Goal: Check status: Check status

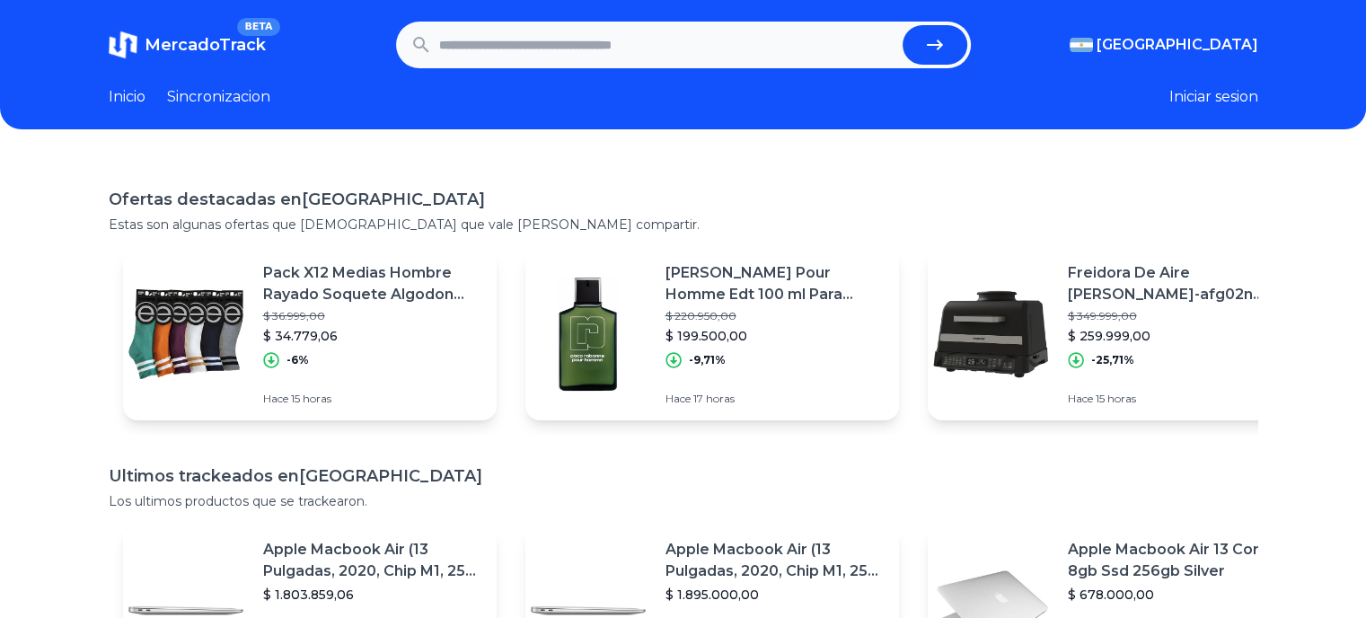
click at [618, 40] on input "text" at bounding box center [667, 45] width 456 height 40
paste input "**********"
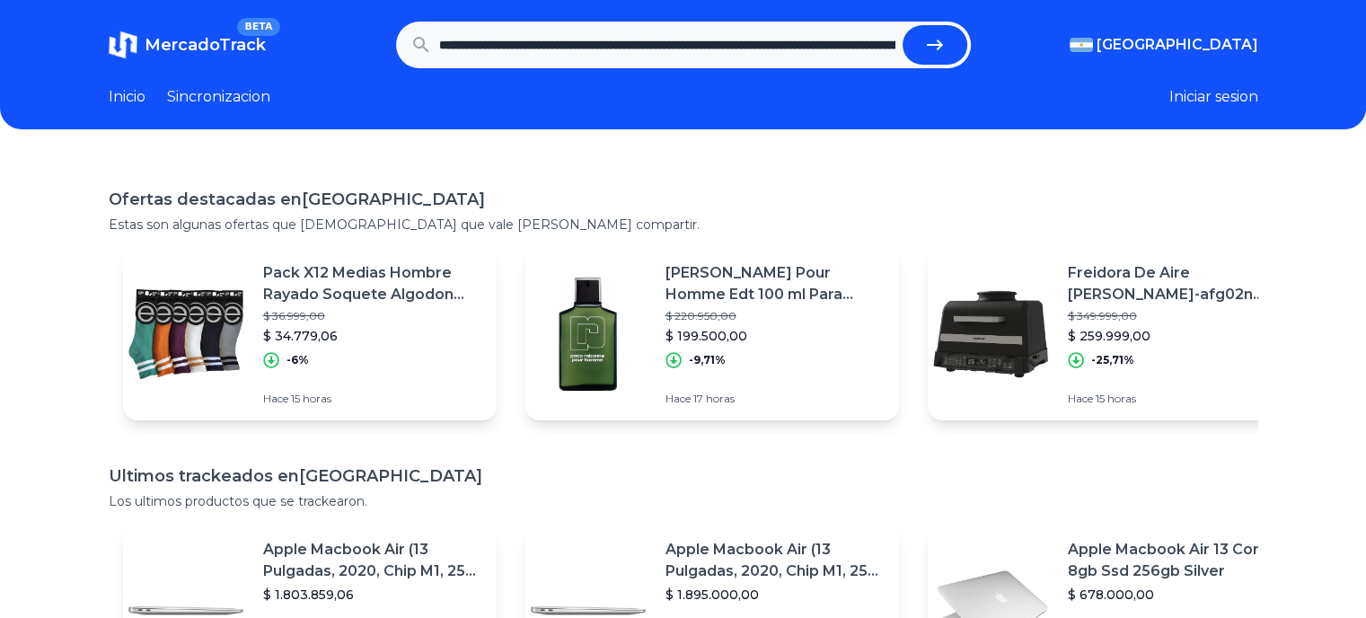
scroll to position [0, 378]
click at [937, 46] on icon "submit" at bounding box center [935, 45] width 16 height 11
type input "**********"
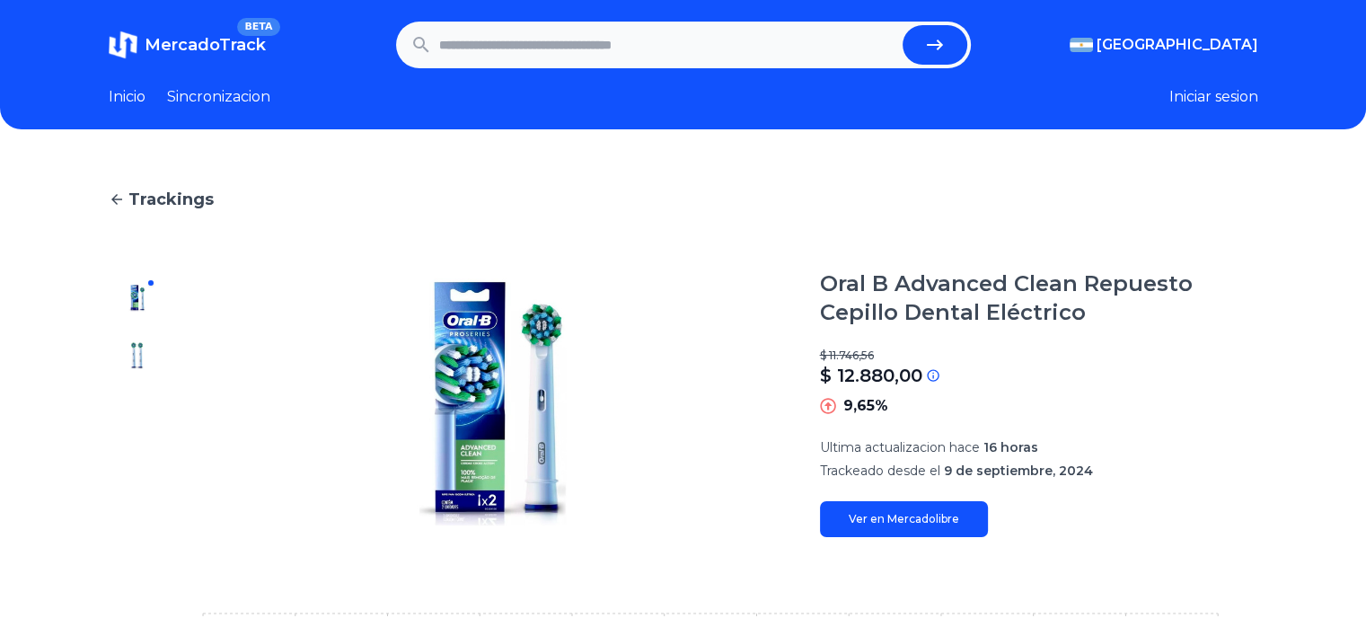
click at [976, 444] on span "Ultima actualizacion hace" at bounding box center [900, 447] width 160 height 16
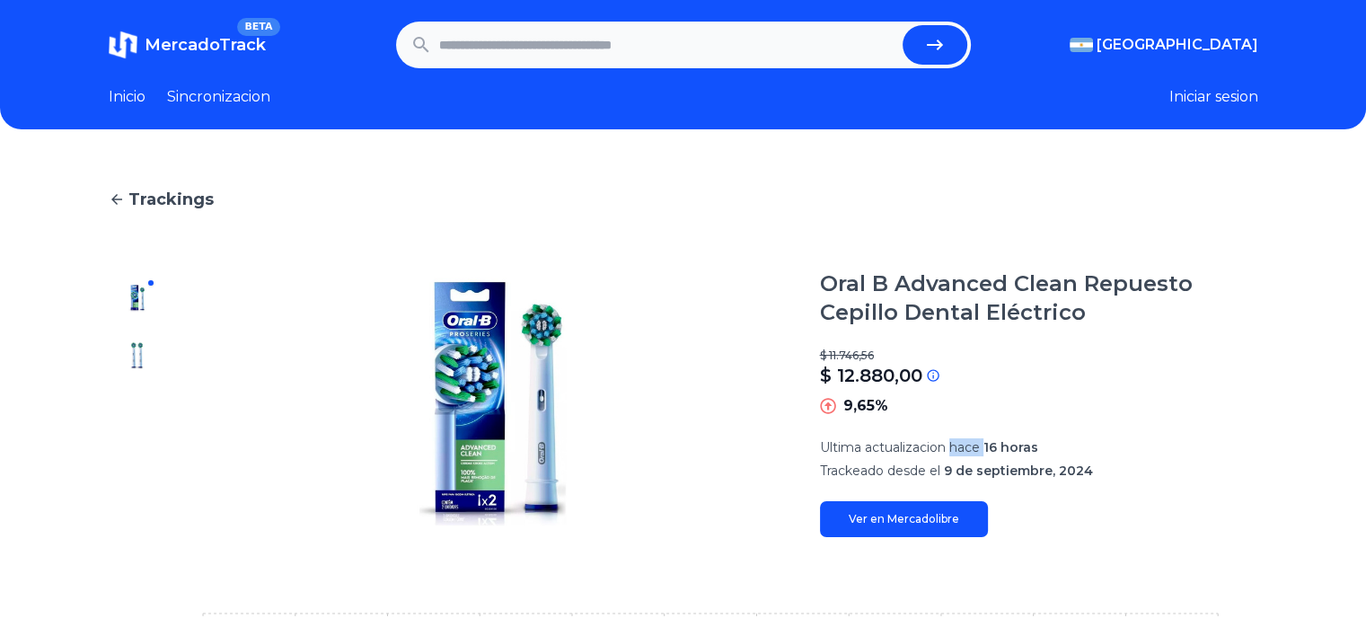
click at [976, 444] on span "Ultima actualizacion hace" at bounding box center [900, 447] width 160 height 16
click at [968, 444] on span "Ultima actualizacion hace" at bounding box center [900, 447] width 160 height 16
click at [959, 444] on span "Ultima actualizacion hace" at bounding box center [900, 447] width 160 height 16
click at [147, 344] on img at bounding box center [137, 355] width 29 height 29
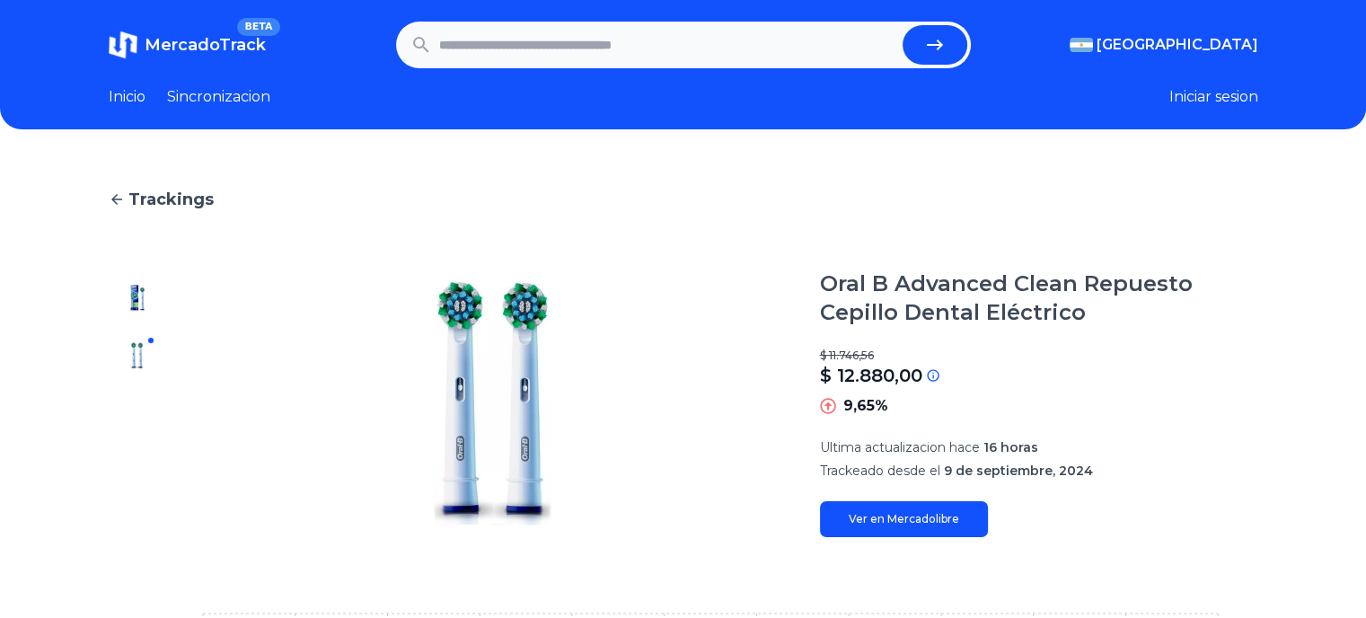
click at [144, 301] on img at bounding box center [137, 298] width 29 height 29
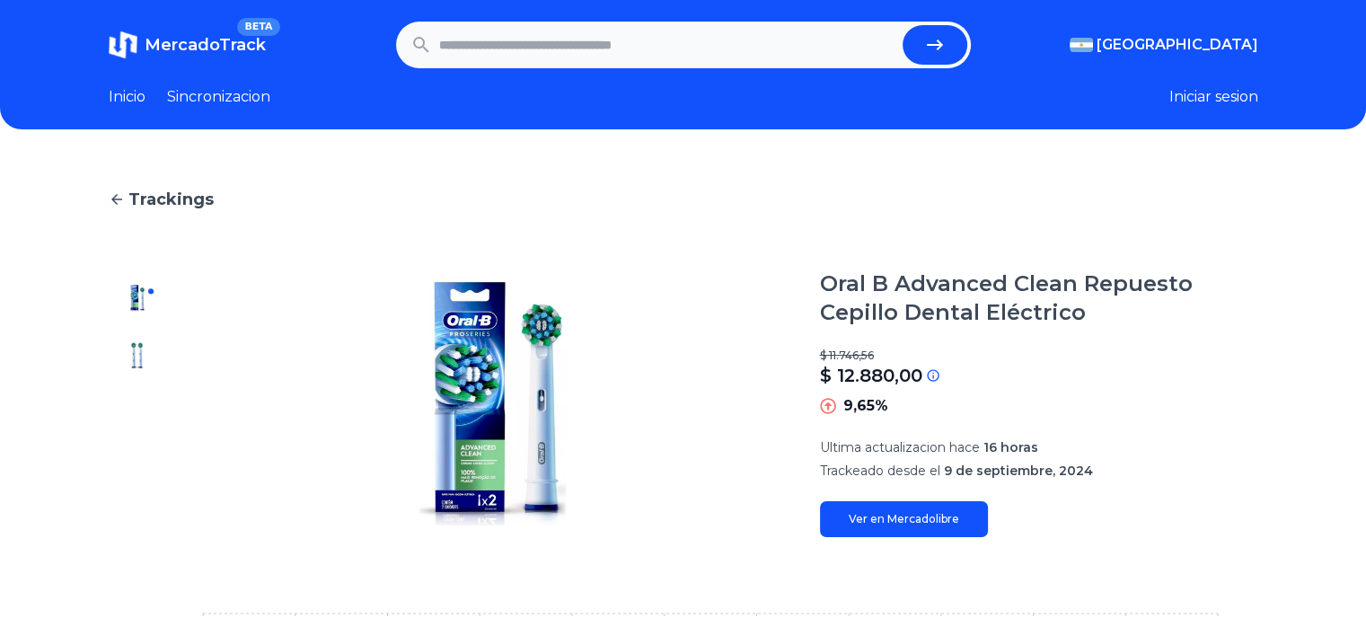
click at [140, 339] on div at bounding box center [137, 403] width 57 height 268
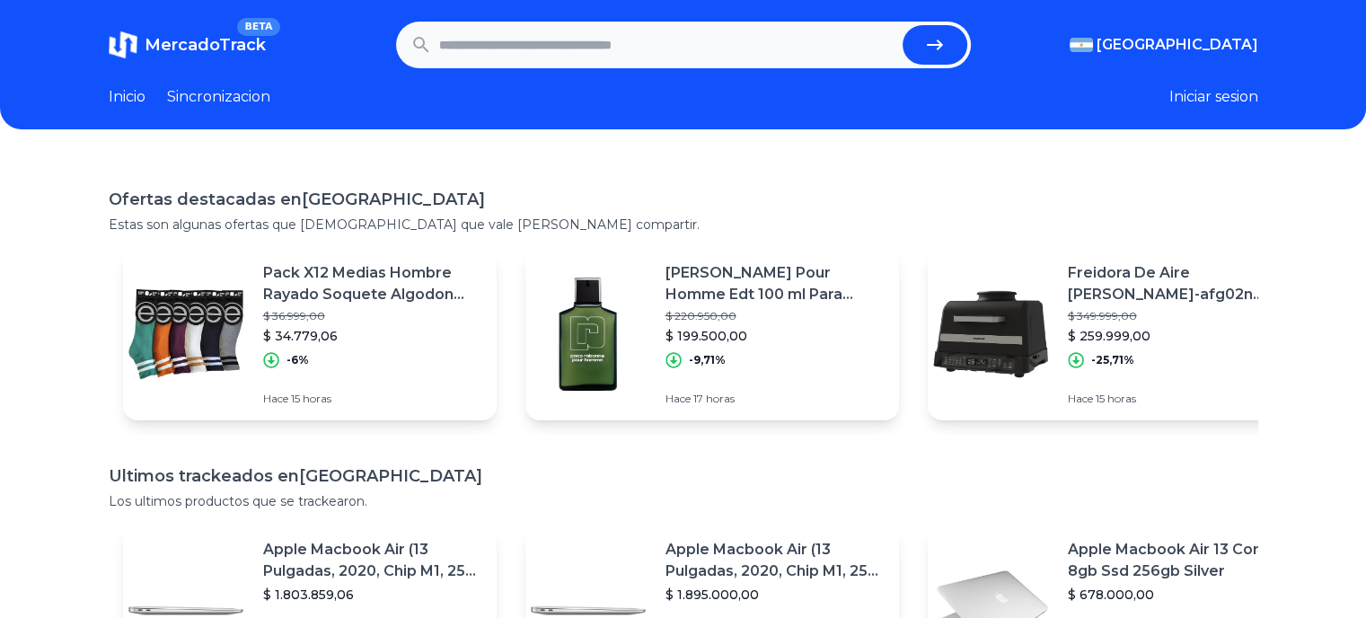
click at [488, 44] on input "text" at bounding box center [667, 45] width 456 height 40
click at [482, 44] on input "text" at bounding box center [667, 45] width 456 height 40
type input "**********"
click at [902, 25] on button "submit" at bounding box center [934, 45] width 65 height 40
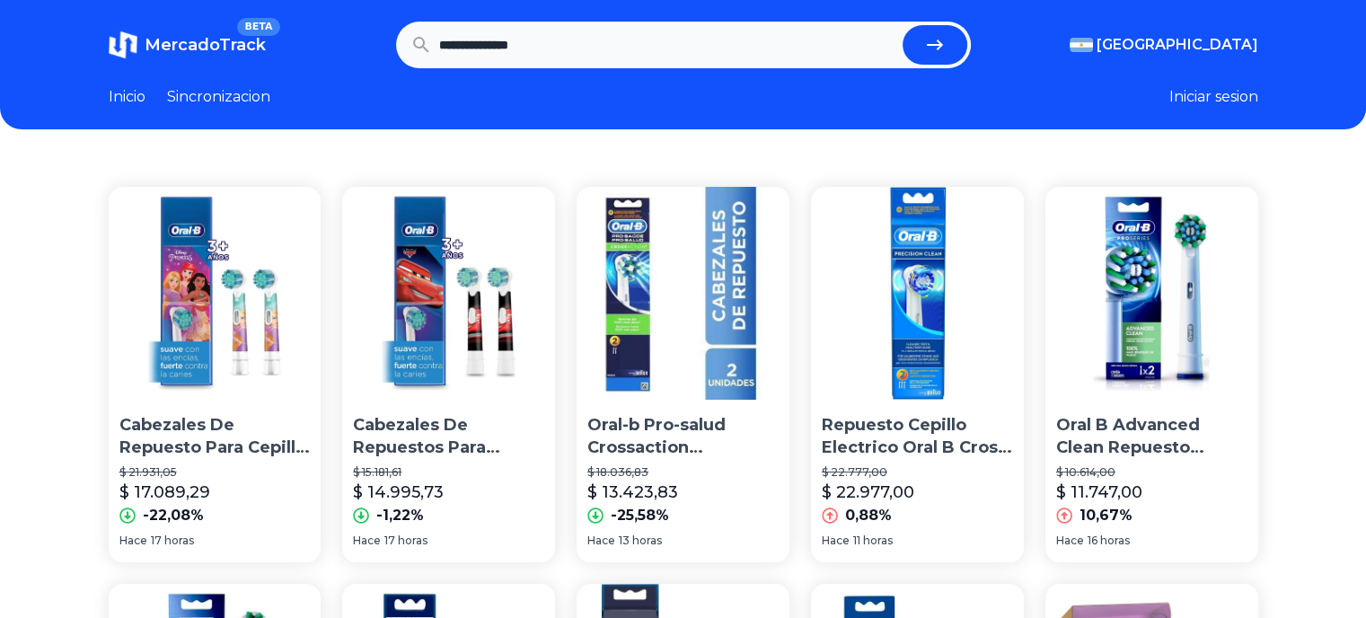
drag, startPoint x: 934, startPoint y: 260, endPoint x: 912, endPoint y: 273, distance: 24.9
click at [912, 273] on img at bounding box center [917, 293] width 213 height 213
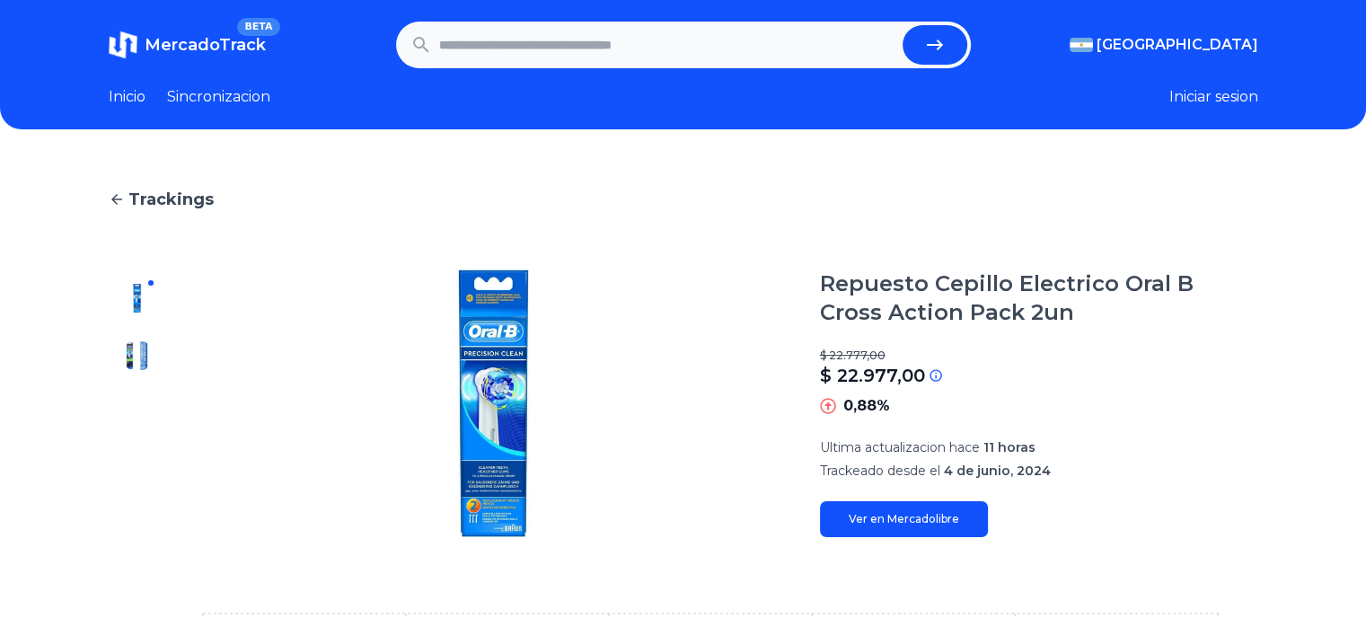
type input "**********"
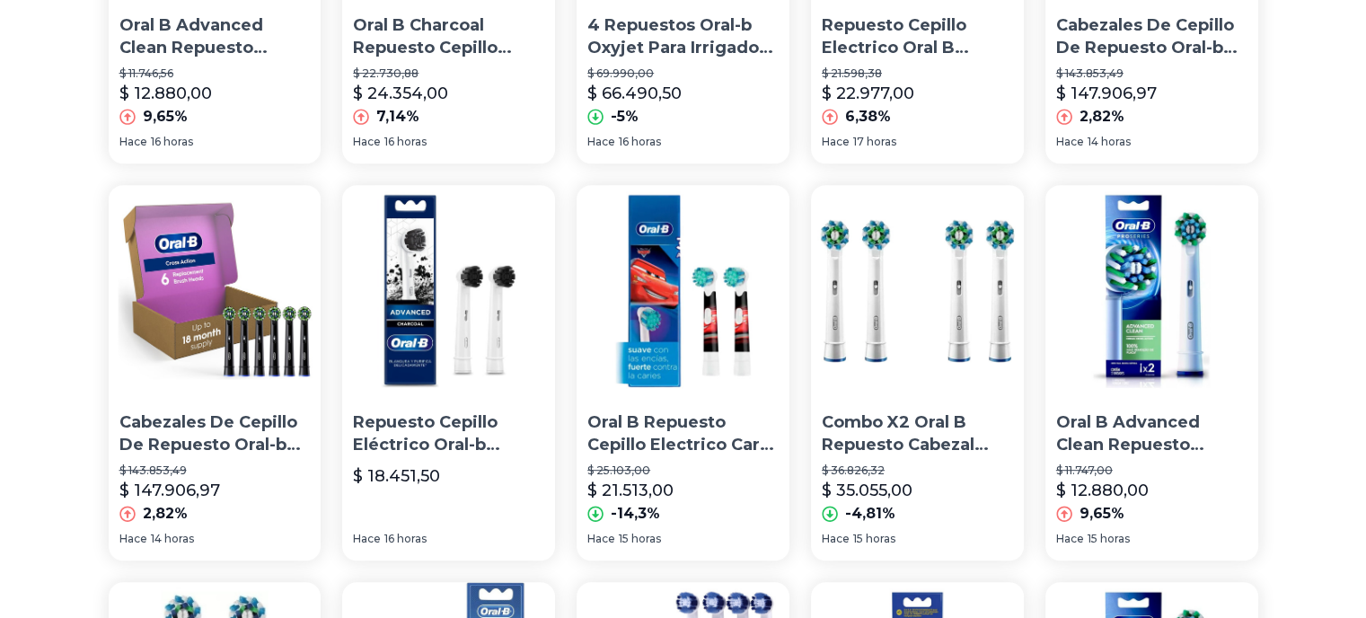
scroll to position [808, 0]
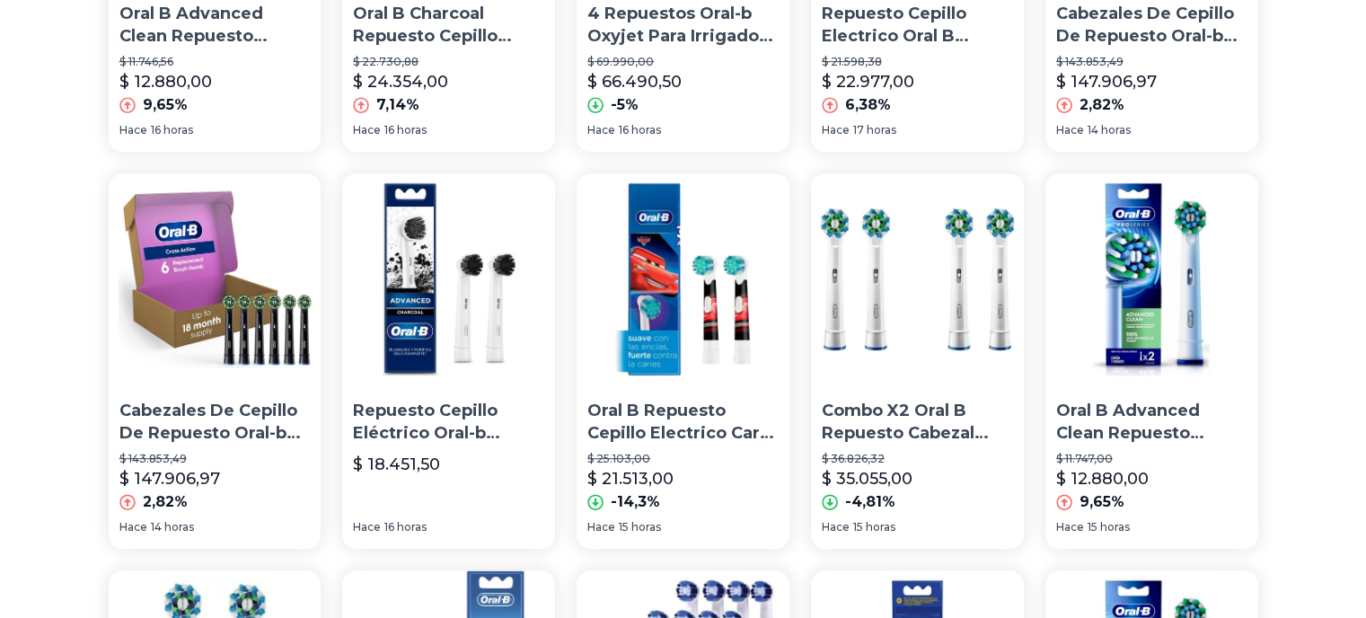
click at [1174, 363] on img at bounding box center [1151, 279] width 213 height 213
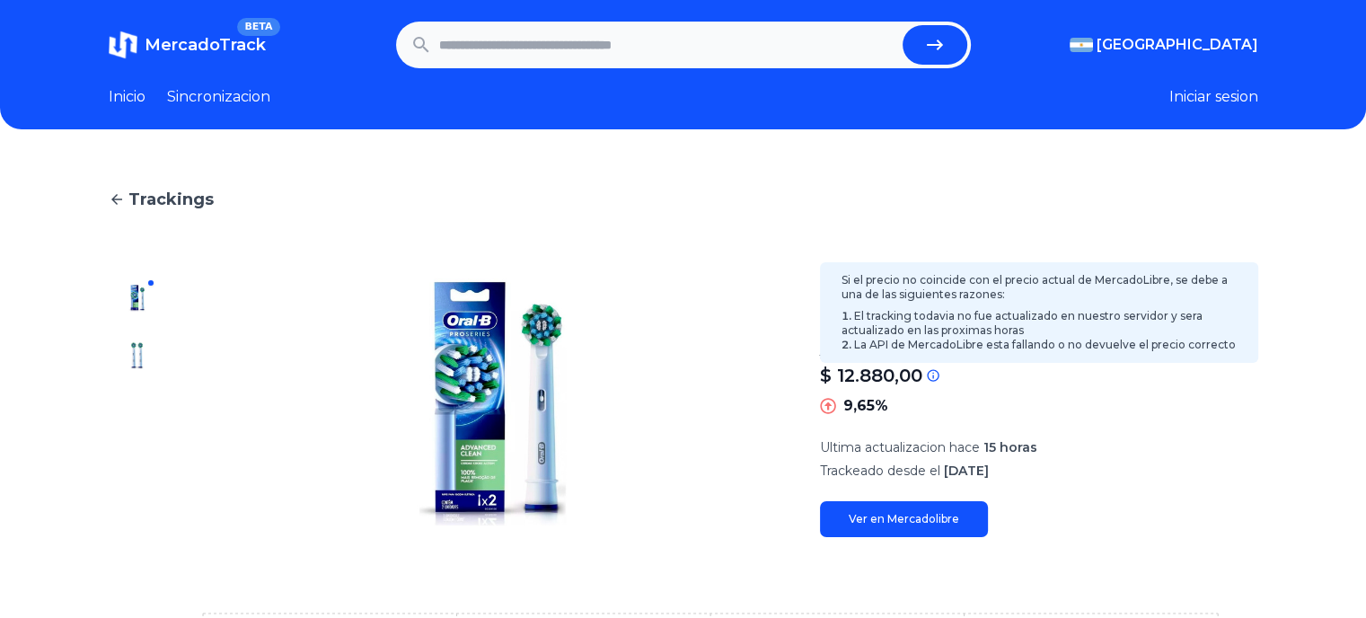
click at [855, 365] on p "$ 12.880,00" at bounding box center [871, 375] width 102 height 25
click at [938, 380] on icon at bounding box center [933, 375] width 12 height 12
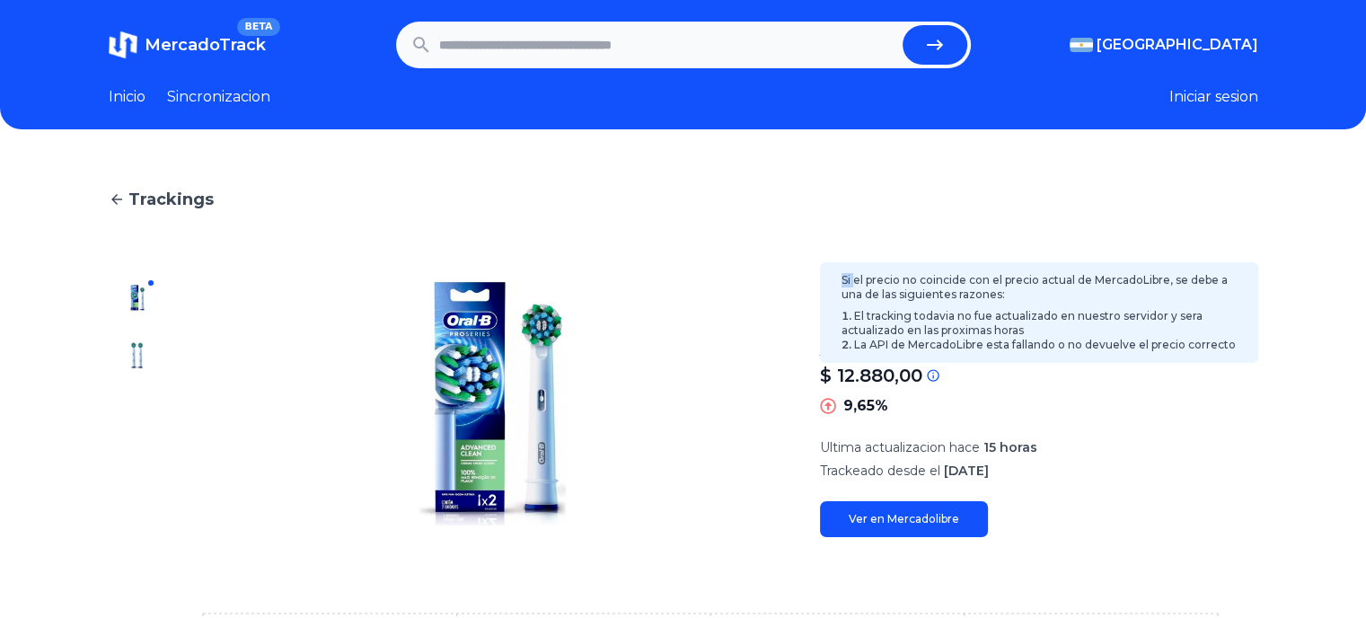
click at [938, 380] on icon at bounding box center [933, 375] width 12 height 12
click at [937, 380] on icon at bounding box center [933, 375] width 14 height 14
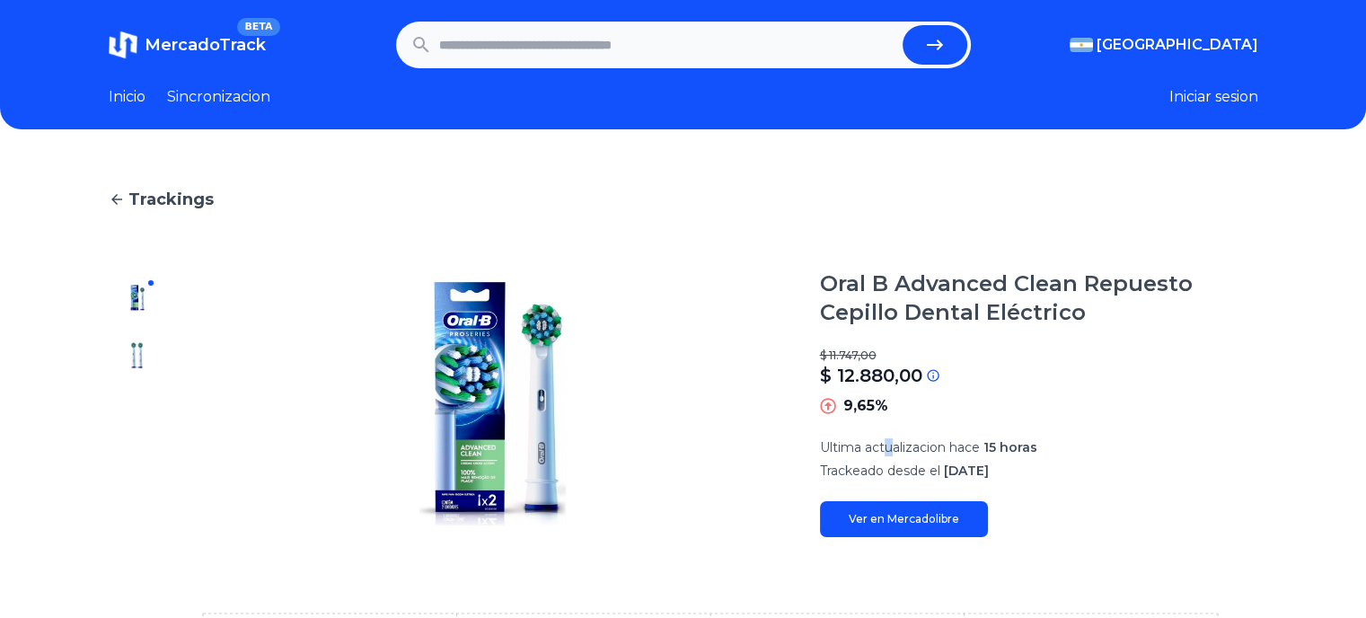
drag, startPoint x: 937, startPoint y: 380, endPoint x: 895, endPoint y: 441, distance: 74.2
click at [895, 441] on span "Ultima actualizacion hace" at bounding box center [900, 447] width 160 height 16
